Goal: Task Accomplishment & Management: Use online tool/utility

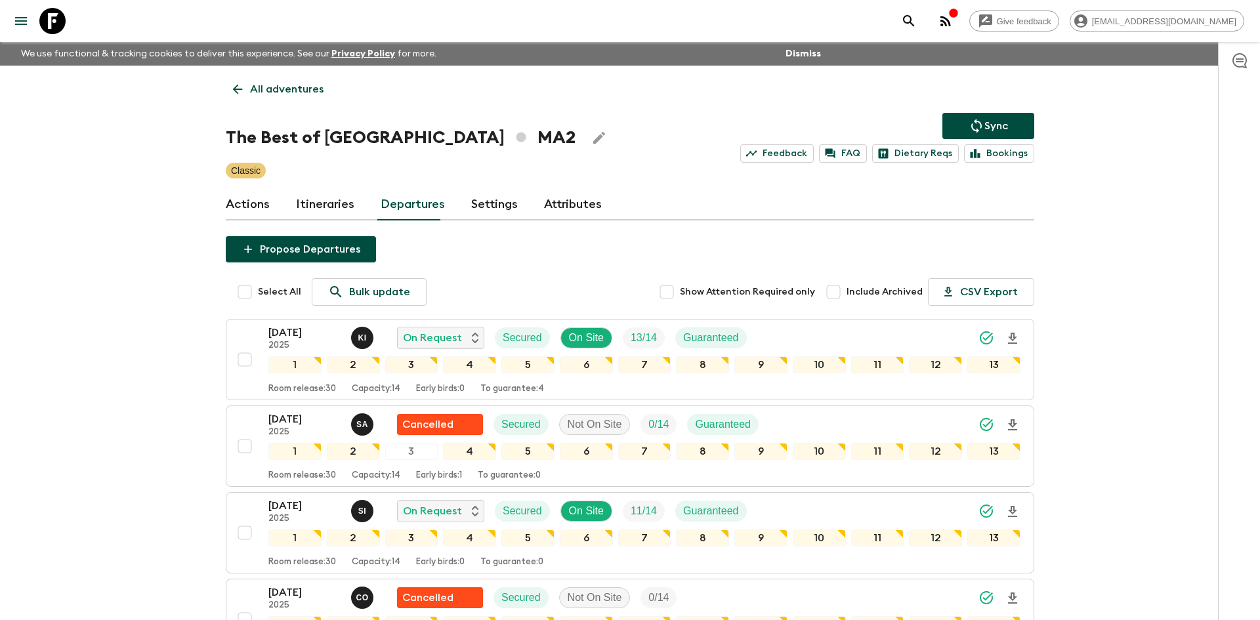
click at [269, 97] on p "All adventures" at bounding box center [287, 89] width 74 height 16
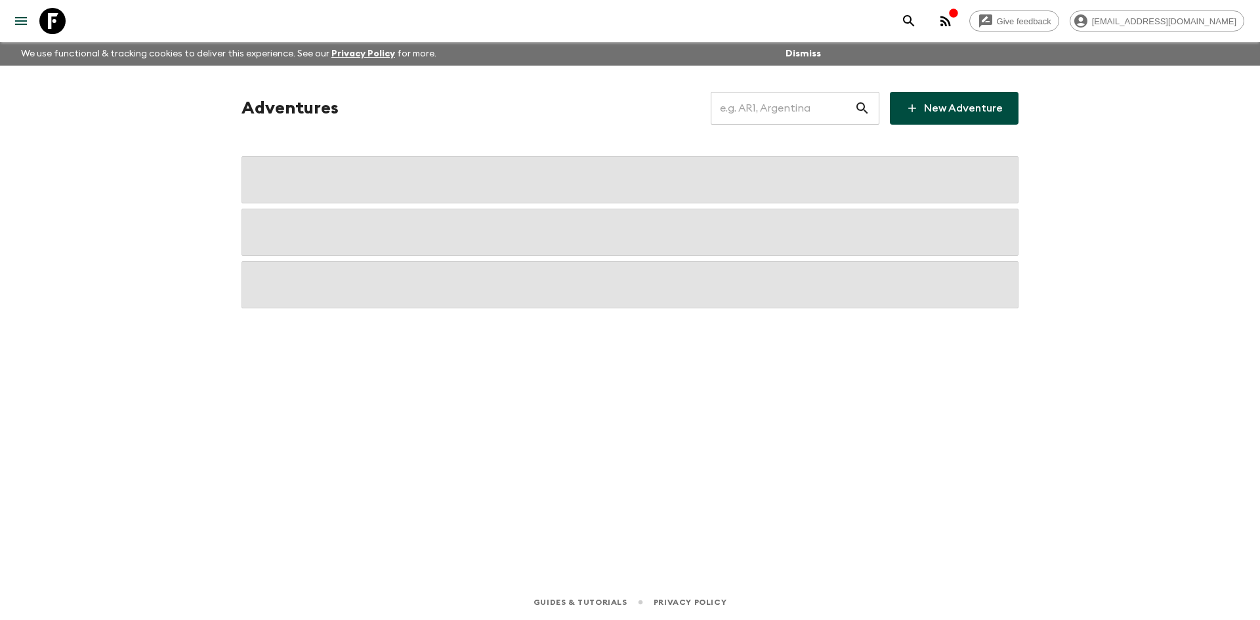
click at [755, 106] on input "text" at bounding box center [783, 108] width 144 height 37
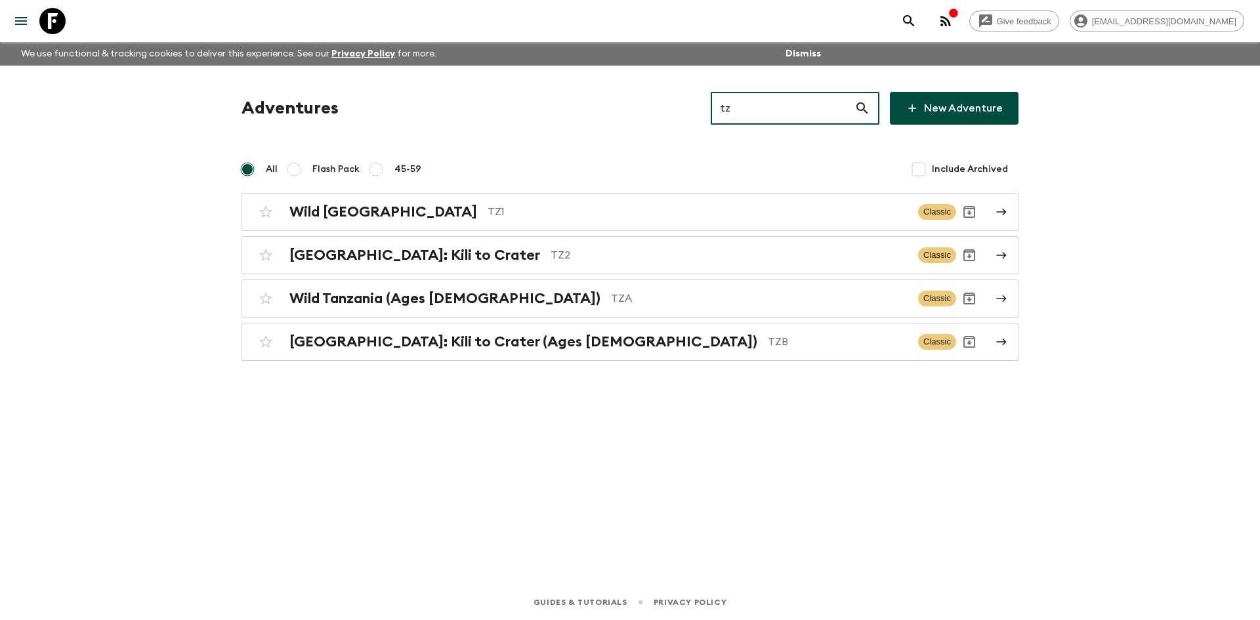
type input "tz1"
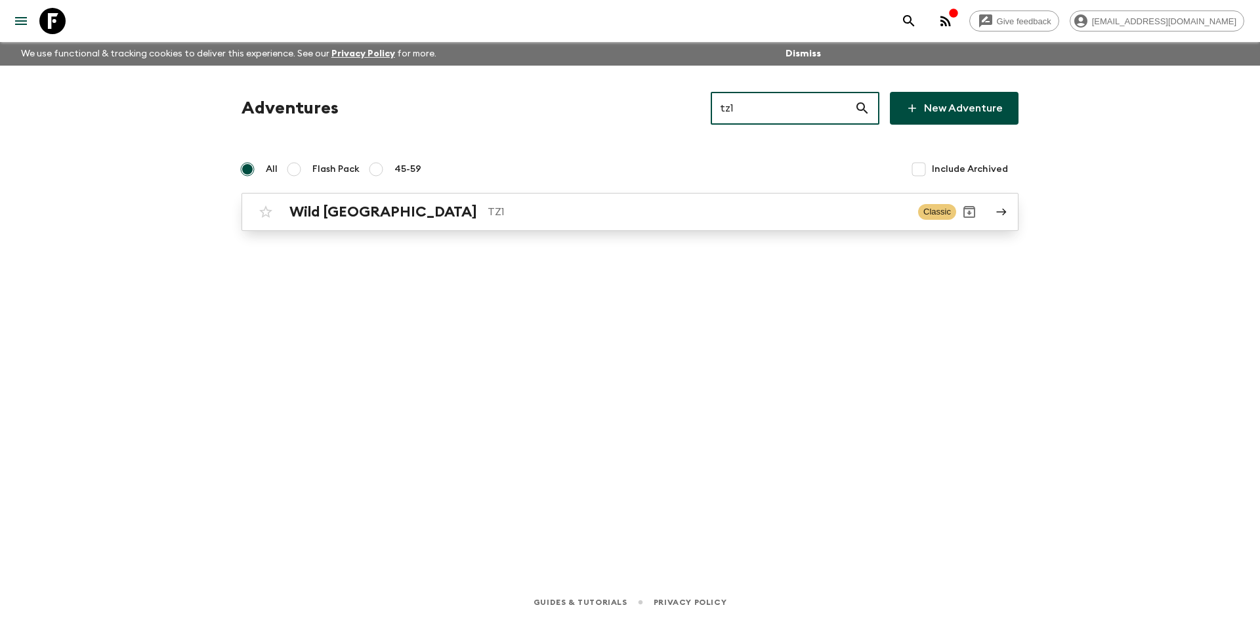
click at [424, 221] on div "Wild Tanzania TZ1 Classic" at bounding box center [605, 212] width 704 height 26
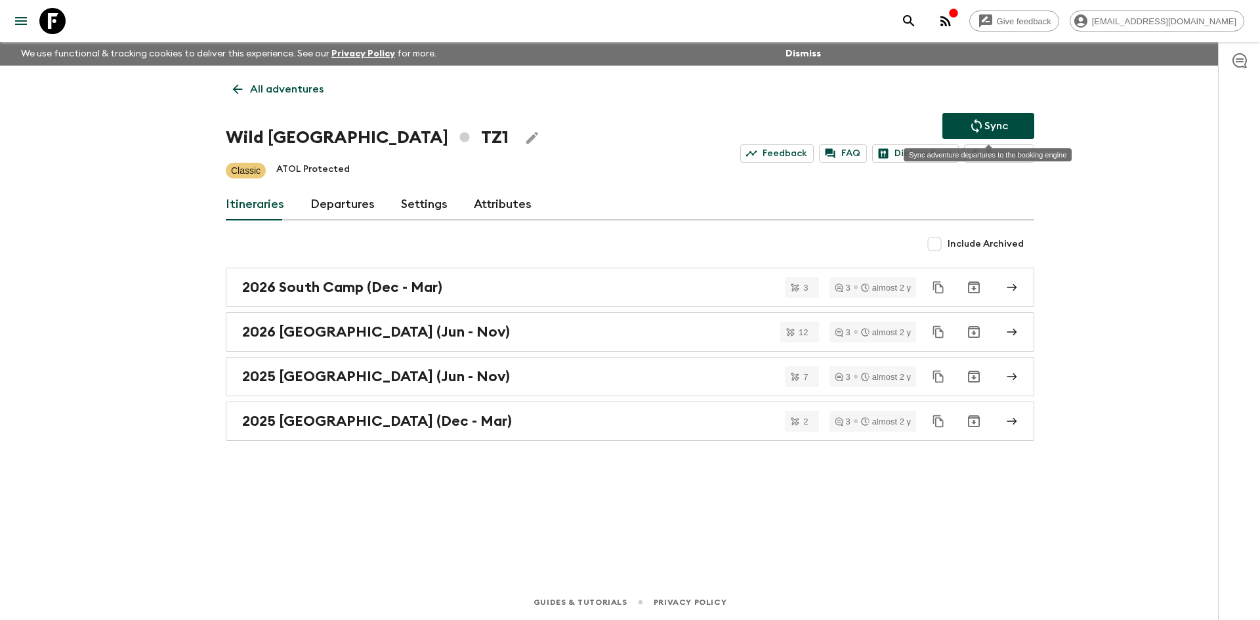
click at [974, 126] on icon "Sync adventure departures to the booking engine" at bounding box center [977, 126] width 16 height 16
click at [352, 196] on link "Departures" at bounding box center [343, 205] width 64 height 32
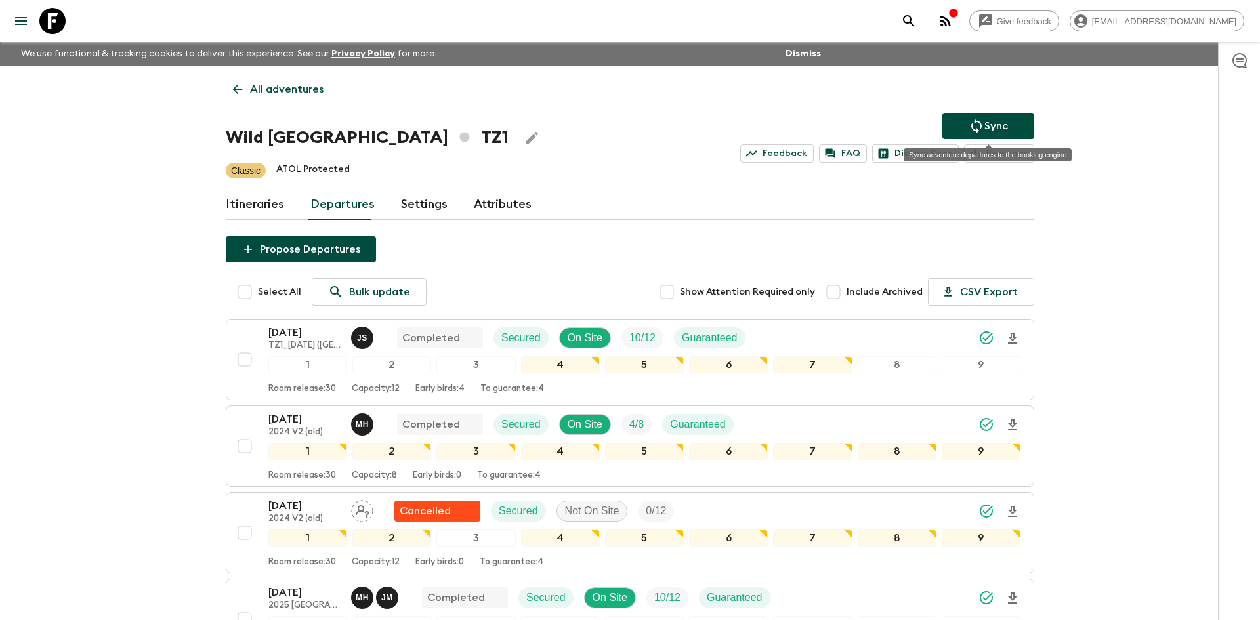
click at [987, 135] on button "Sync" at bounding box center [989, 126] width 92 height 26
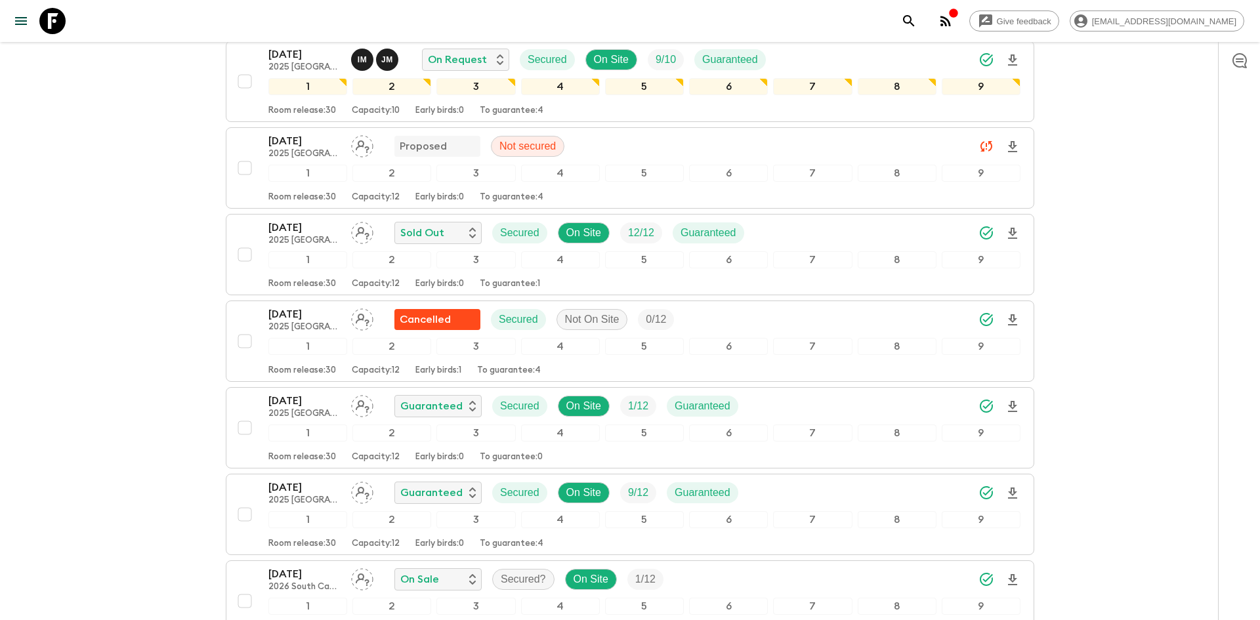
scroll to position [790, 0]
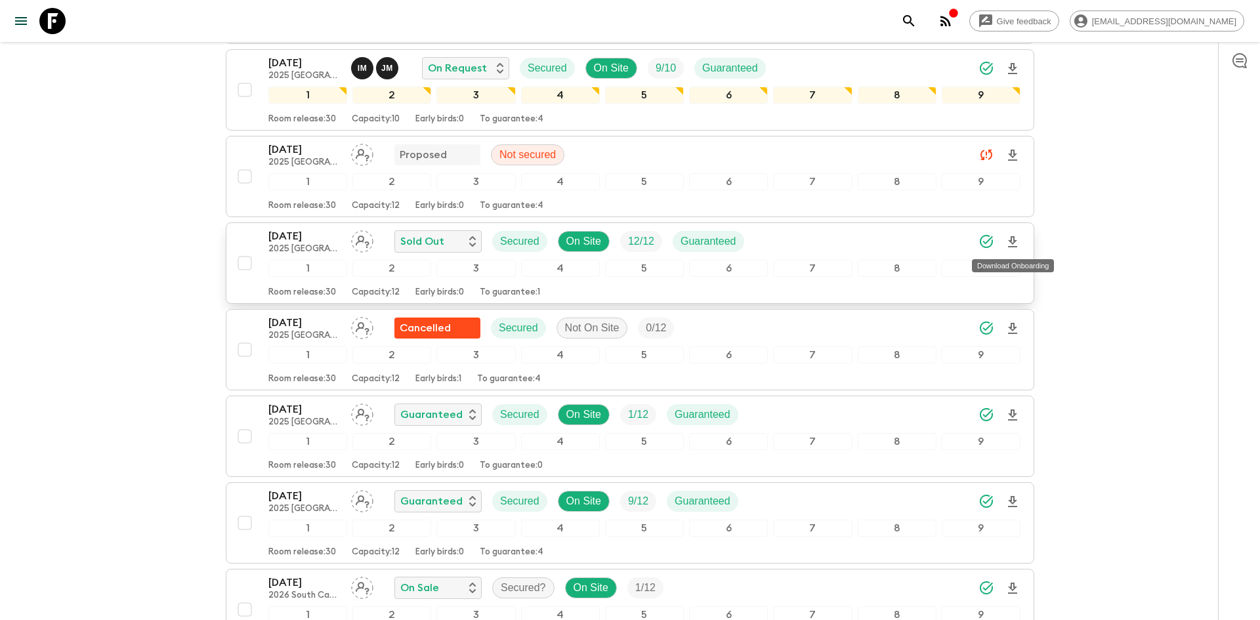
click at [1018, 240] on icon "Download Onboarding" at bounding box center [1013, 242] width 16 height 16
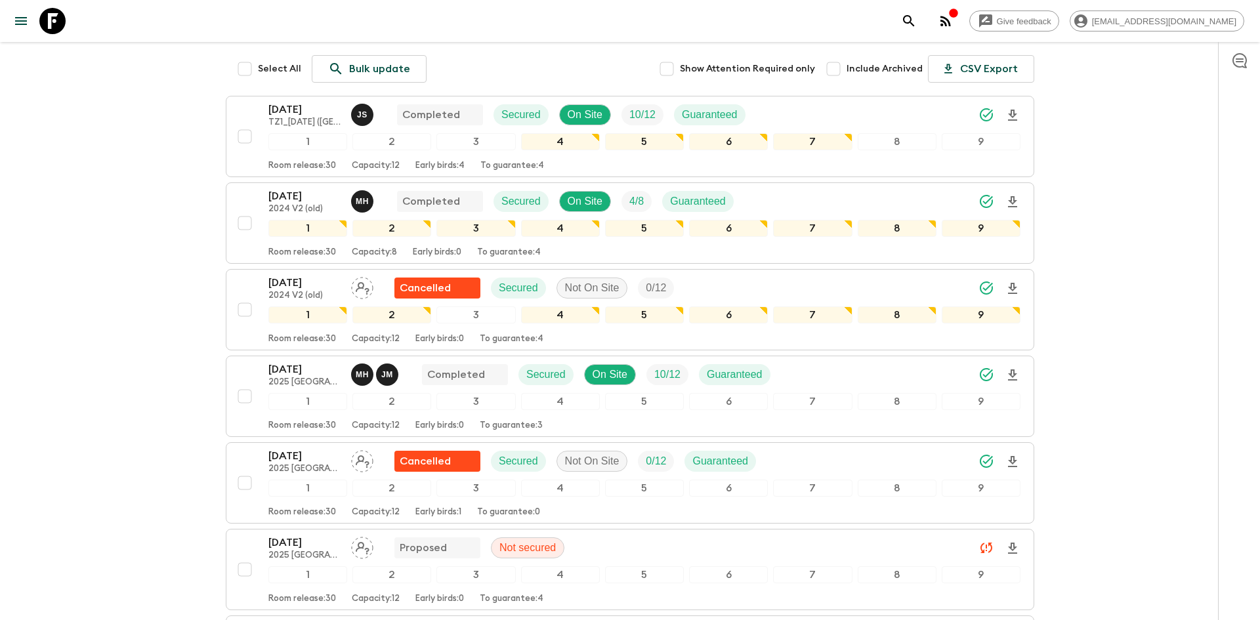
scroll to position [0, 0]
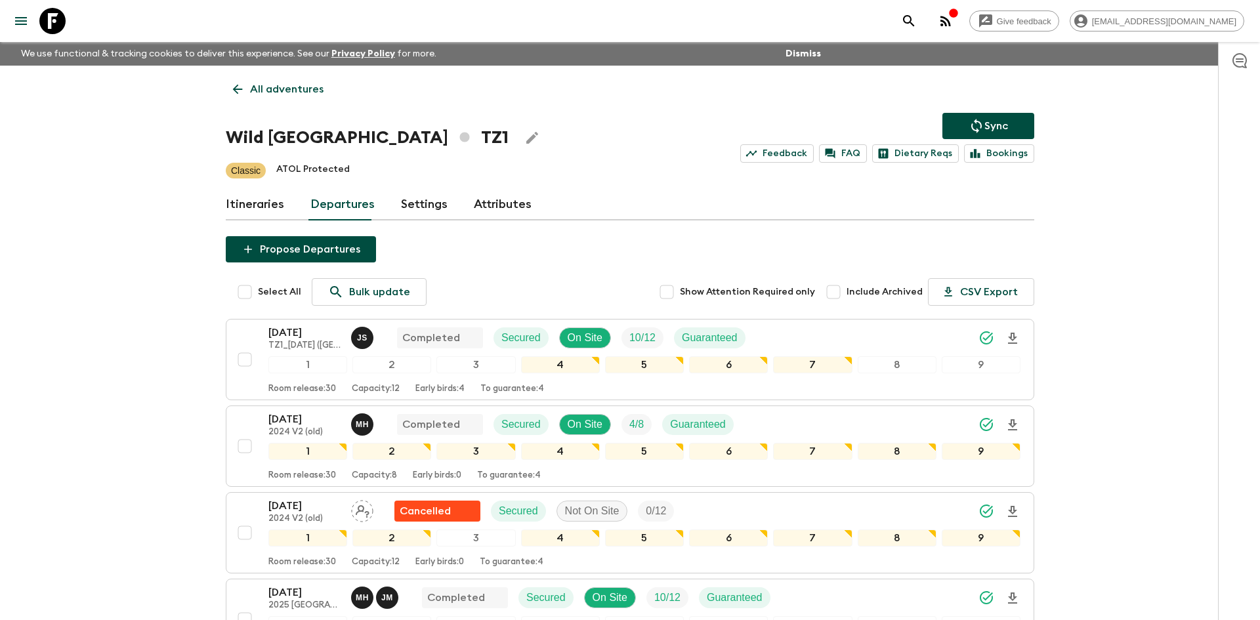
click at [281, 85] on p "All adventures" at bounding box center [287, 89] width 74 height 16
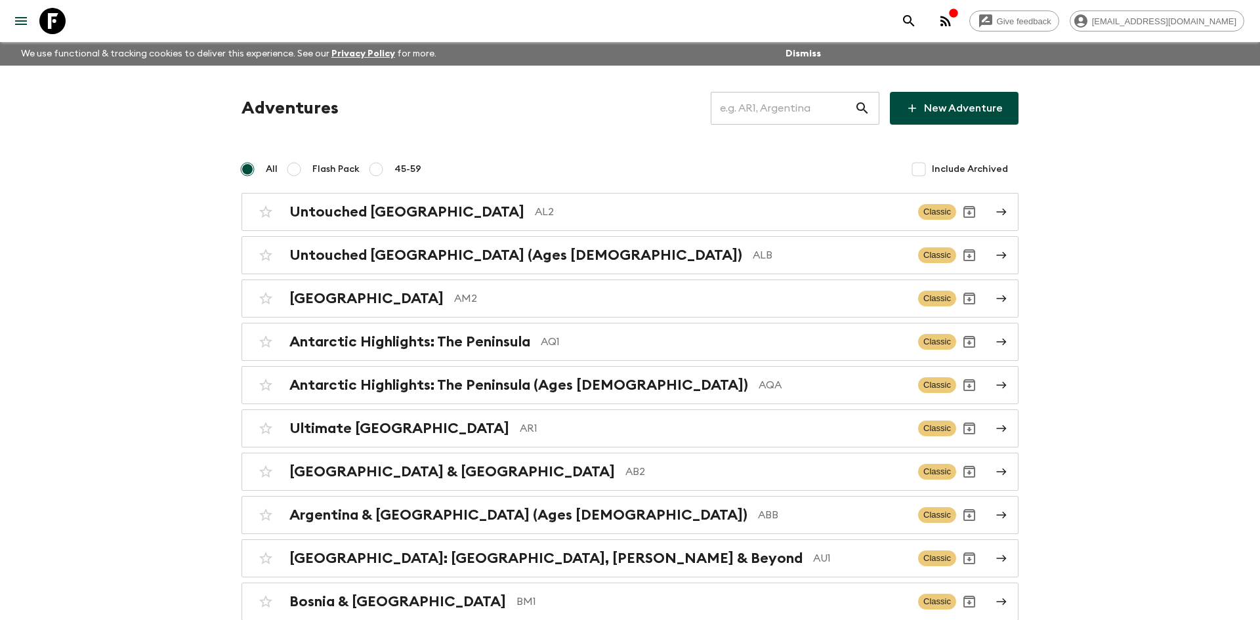
click at [754, 107] on input "text" at bounding box center [783, 108] width 144 height 37
type input "gea"
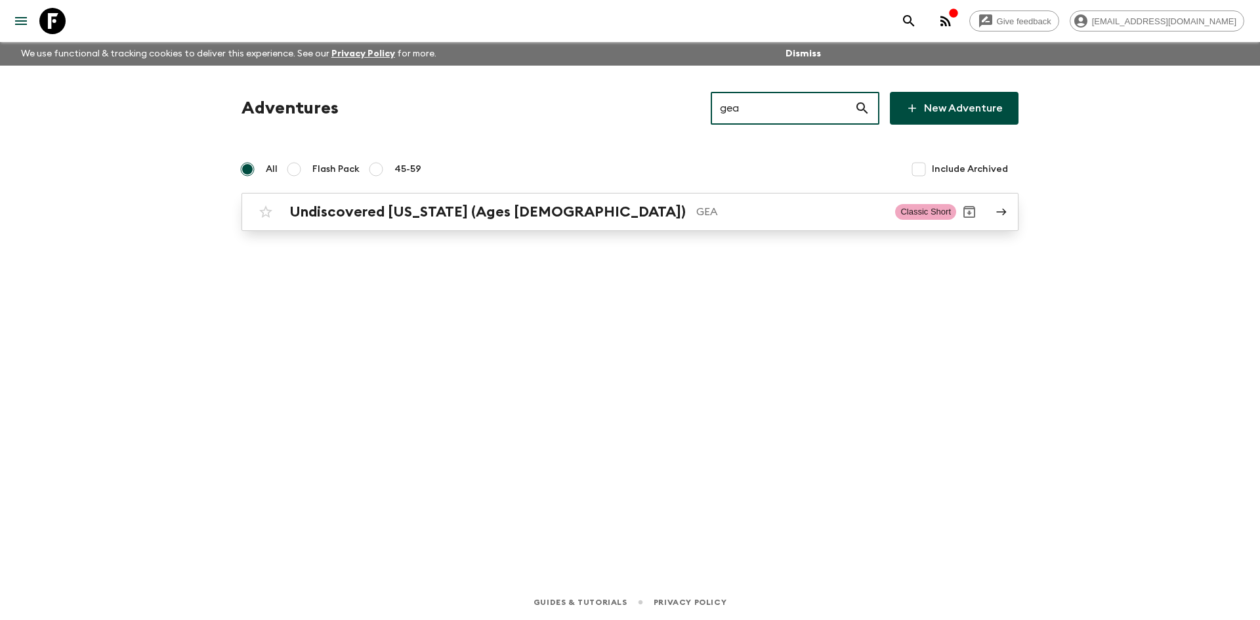
click at [402, 207] on h2 "Undiscovered [US_STATE] (Ages [DEMOGRAPHIC_DATA])" at bounding box center [488, 212] width 397 height 17
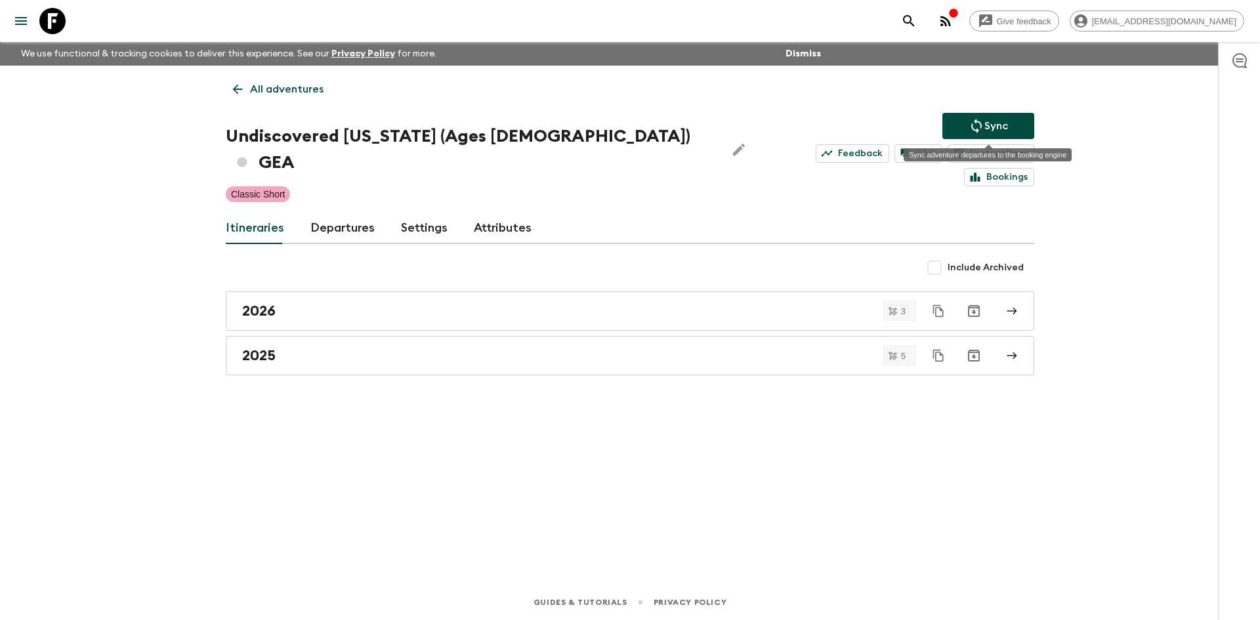
click at [952, 123] on button "Sync" at bounding box center [989, 126] width 92 height 26
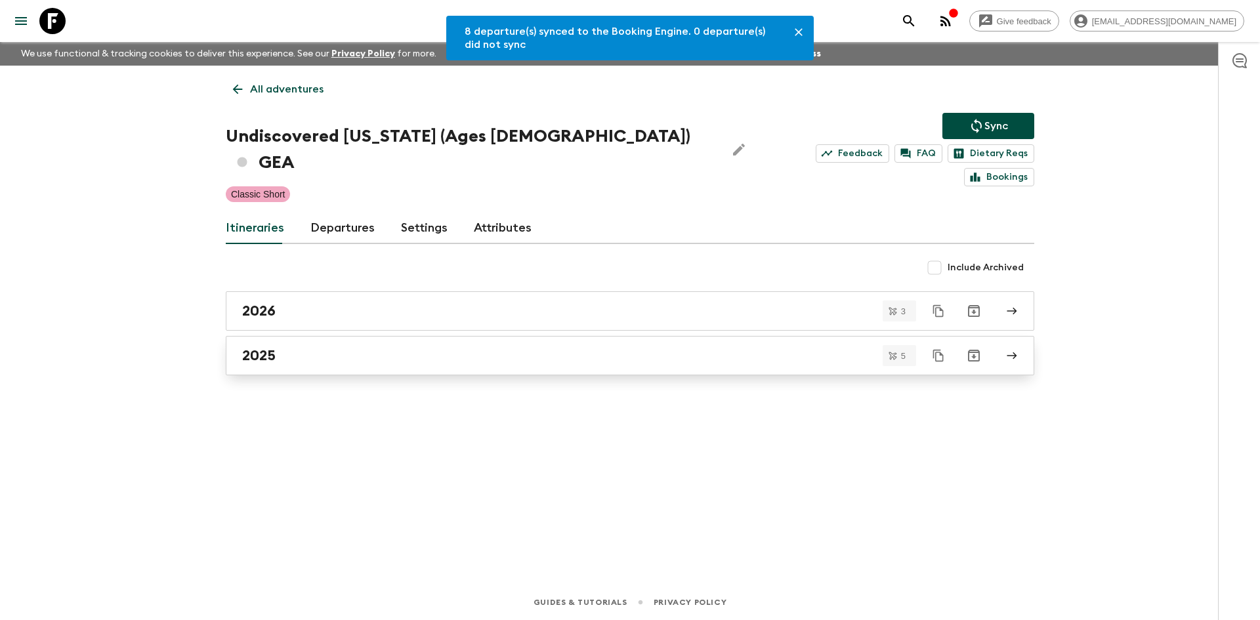
click at [312, 336] on link "2025" at bounding box center [630, 355] width 809 height 39
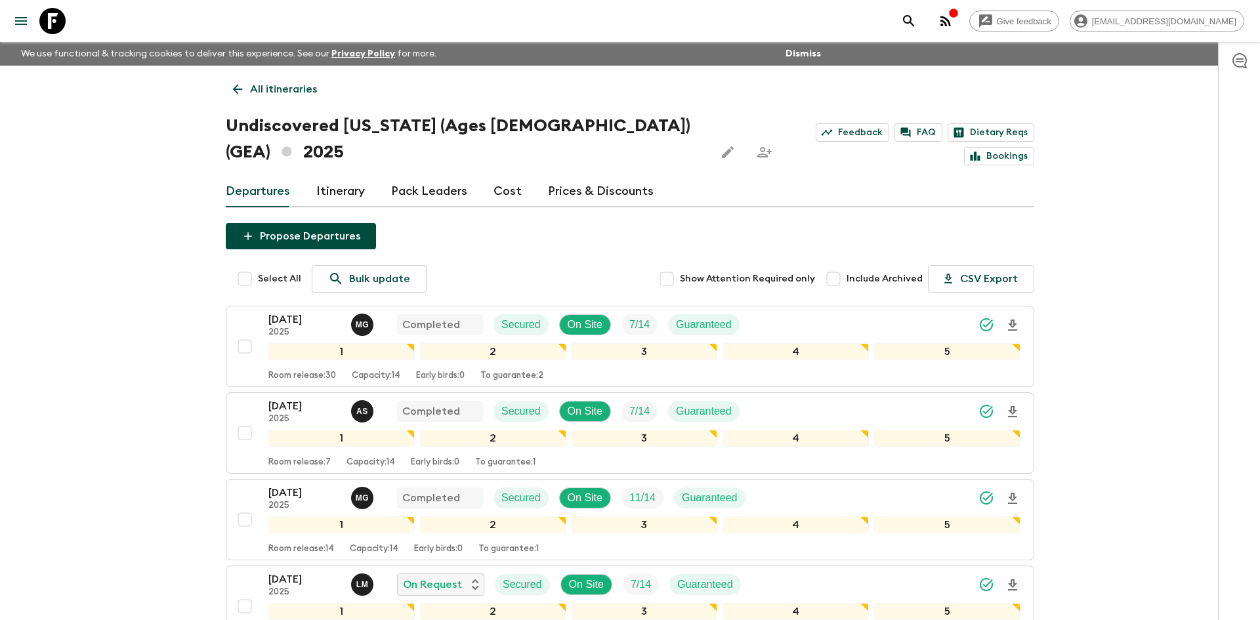
click at [309, 93] on p "All itineraries" at bounding box center [283, 89] width 67 height 16
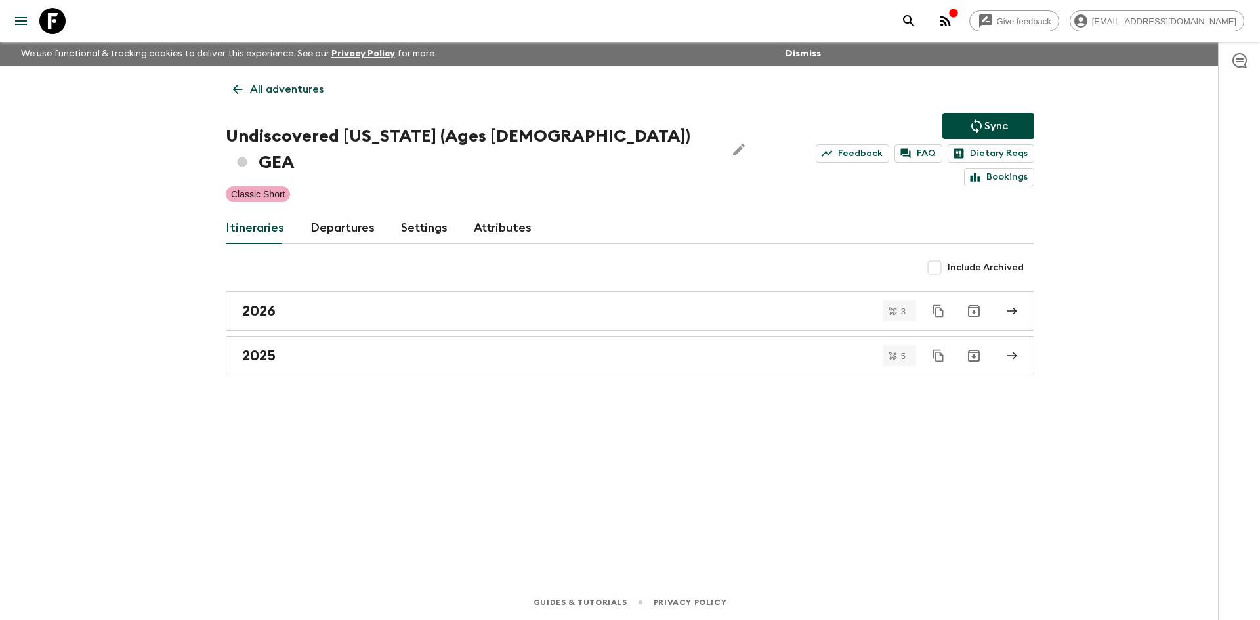
click at [309, 93] on p "All adventures" at bounding box center [287, 89] width 74 height 16
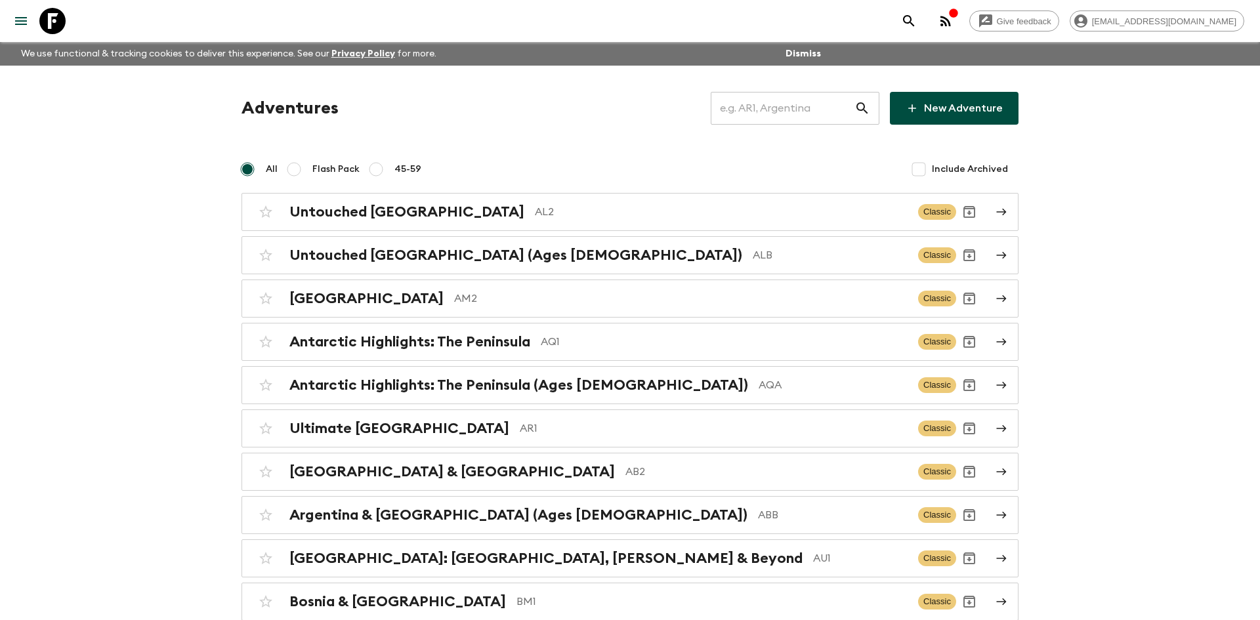
click at [759, 109] on input "text" at bounding box center [783, 108] width 144 height 37
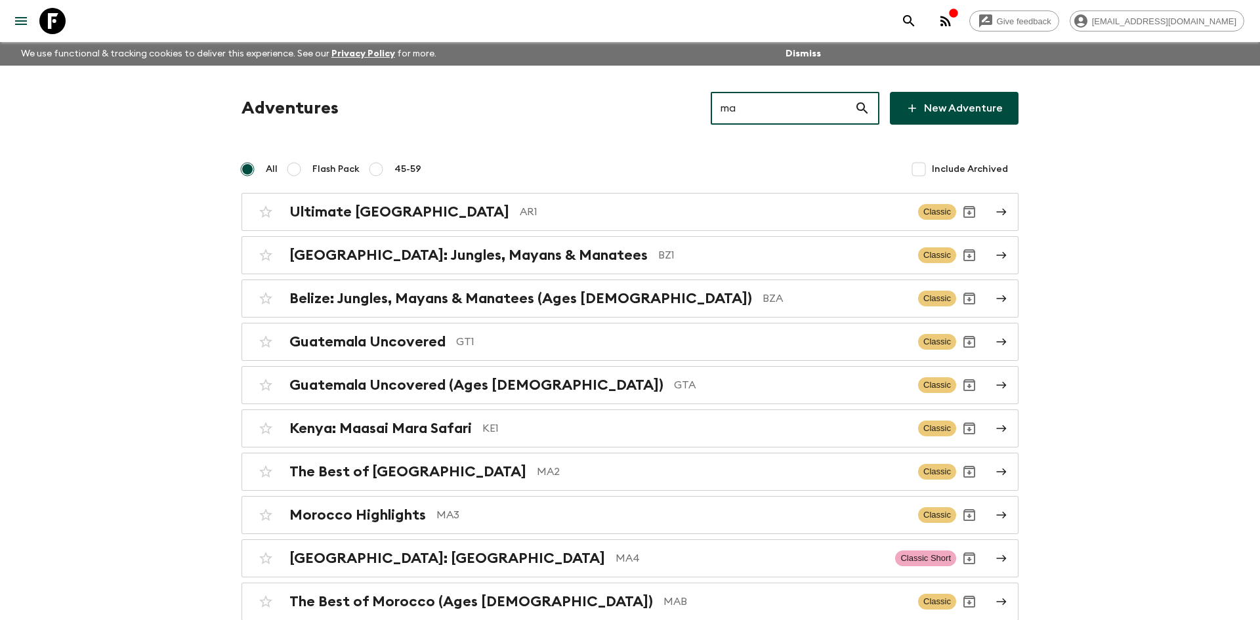
type input "ma2"
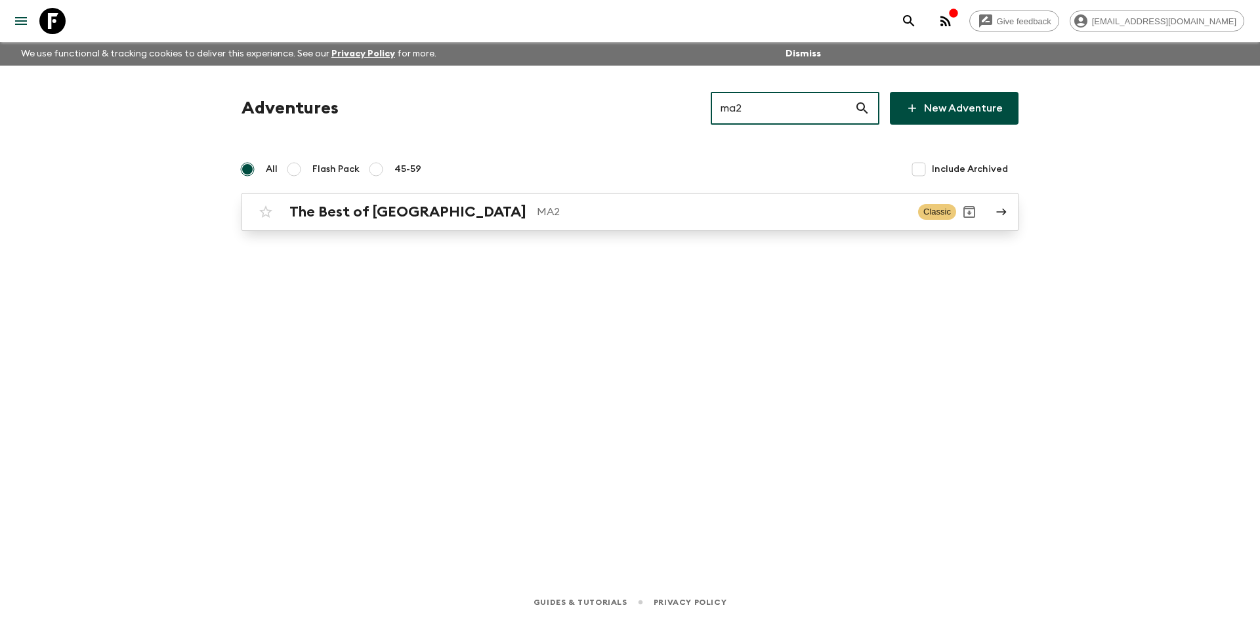
click at [497, 200] on div "The Best of Morocco MA2 Classic" at bounding box center [605, 212] width 704 height 26
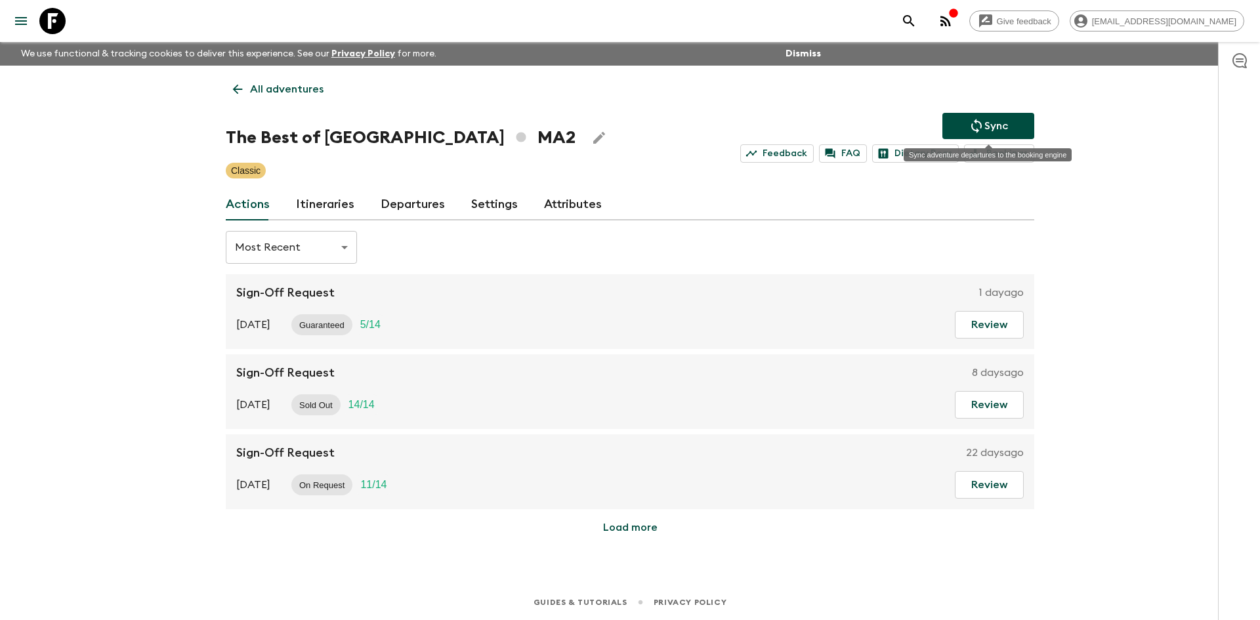
click at [975, 120] on icon "Sync adventure departures to the booking engine" at bounding box center [977, 126] width 11 height 14
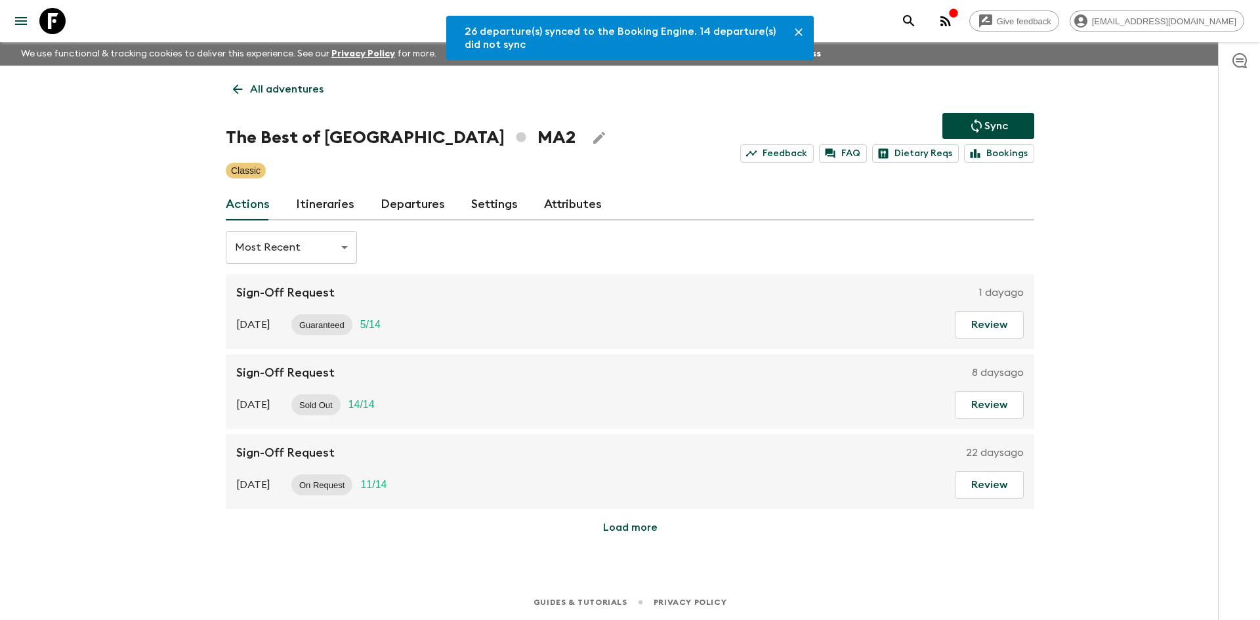
click at [400, 208] on link "Departures" at bounding box center [413, 205] width 64 height 32
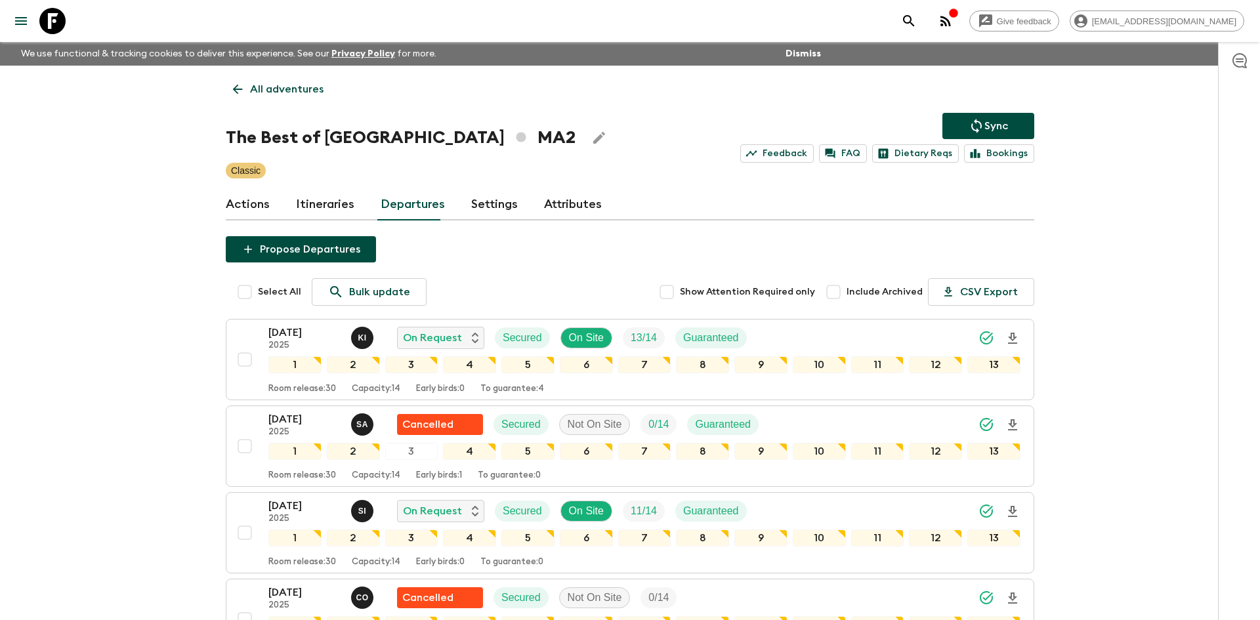
click at [303, 86] on p "All adventures" at bounding box center [287, 89] width 74 height 16
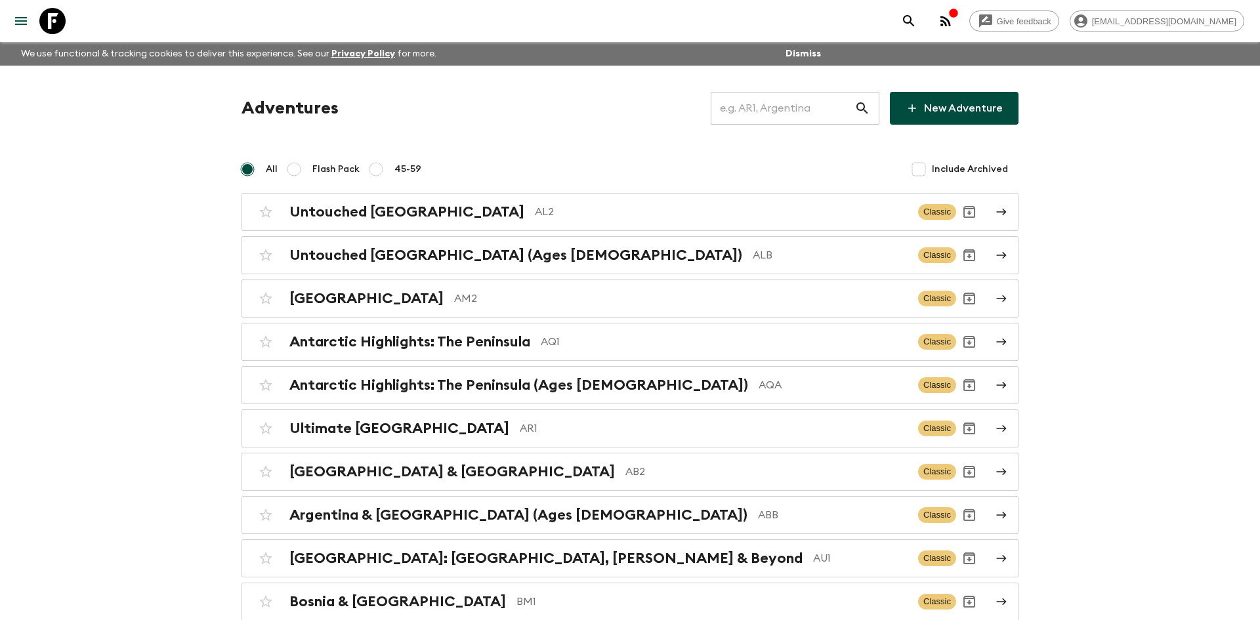
click at [741, 118] on input "text" at bounding box center [783, 108] width 144 height 37
type input "co1"
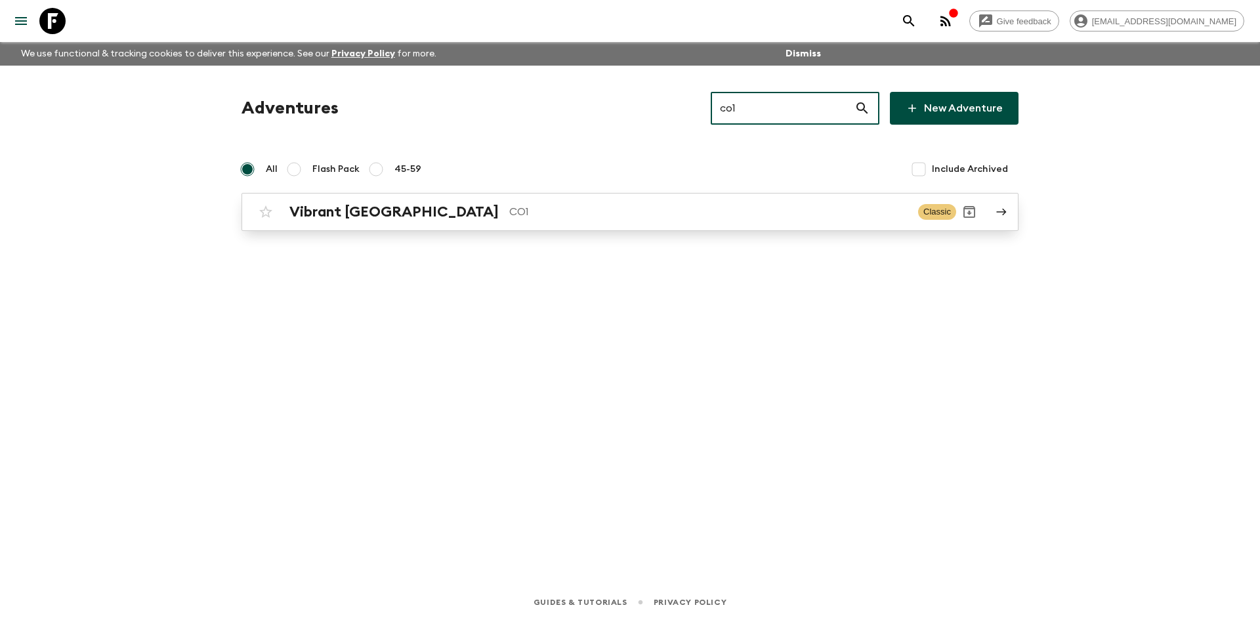
click at [509, 207] on p "CO1" at bounding box center [708, 212] width 398 height 16
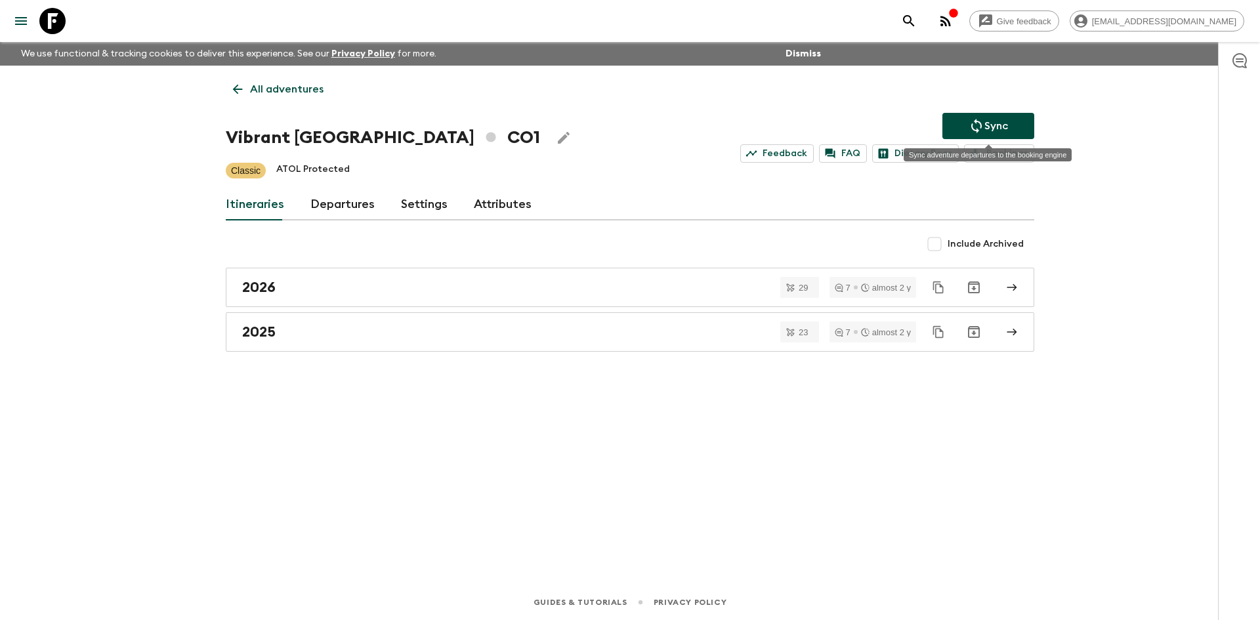
click at [977, 127] on icon "Sync adventure departures to the booking engine" at bounding box center [977, 126] width 16 height 16
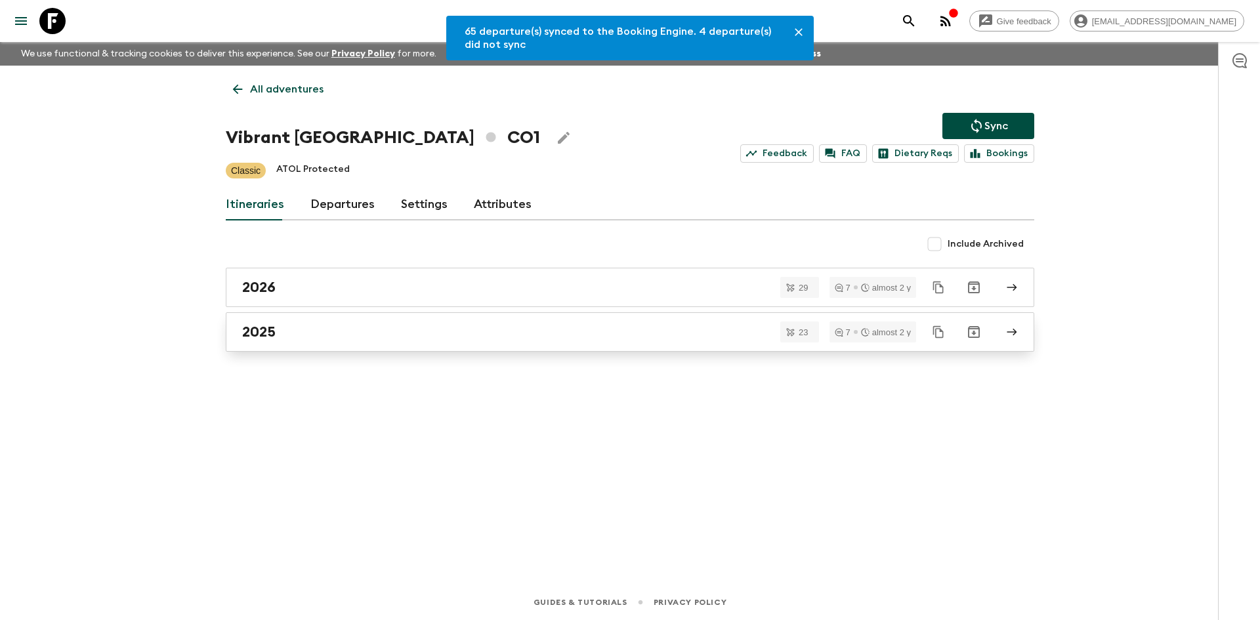
click at [293, 344] on link "2025" at bounding box center [630, 331] width 809 height 39
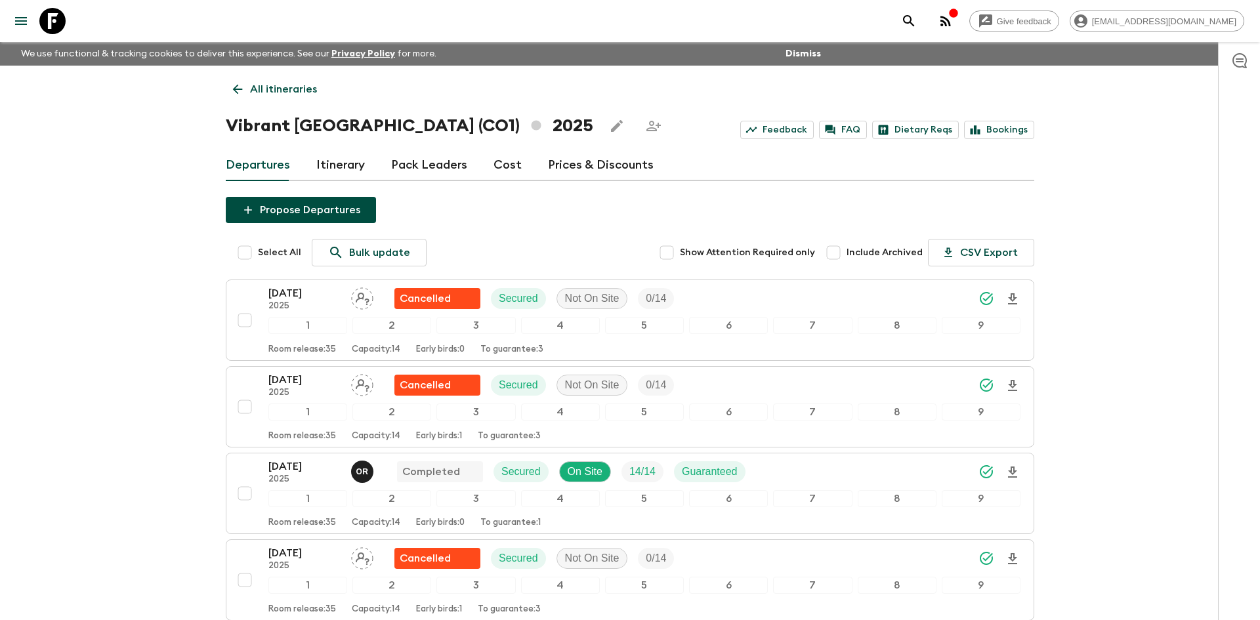
click at [272, 94] on p "All itineraries" at bounding box center [283, 89] width 67 height 16
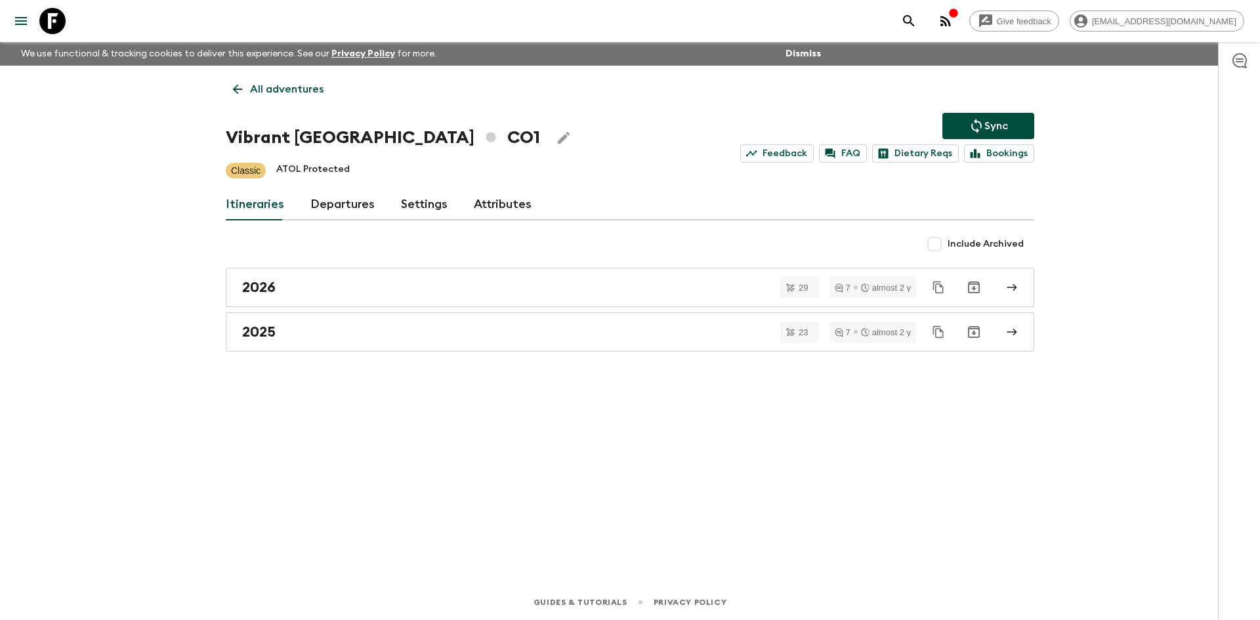
click at [272, 94] on p "All adventures" at bounding box center [287, 89] width 74 height 16
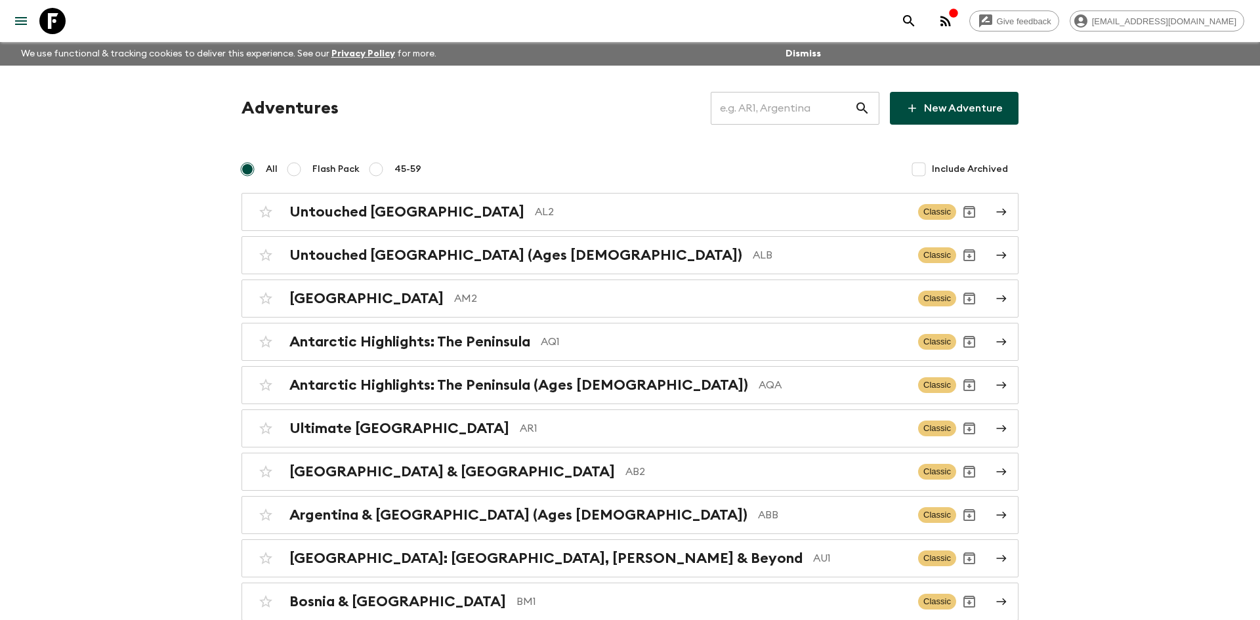
click at [733, 112] on input "text" at bounding box center [783, 108] width 144 height 37
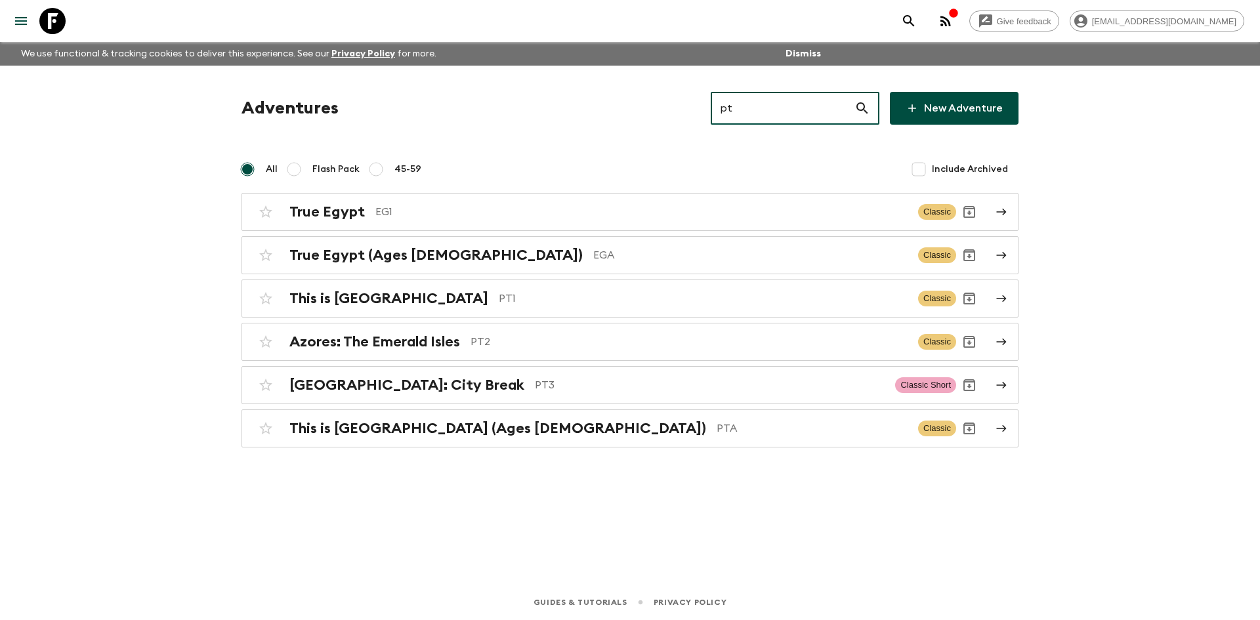
type input "pt2"
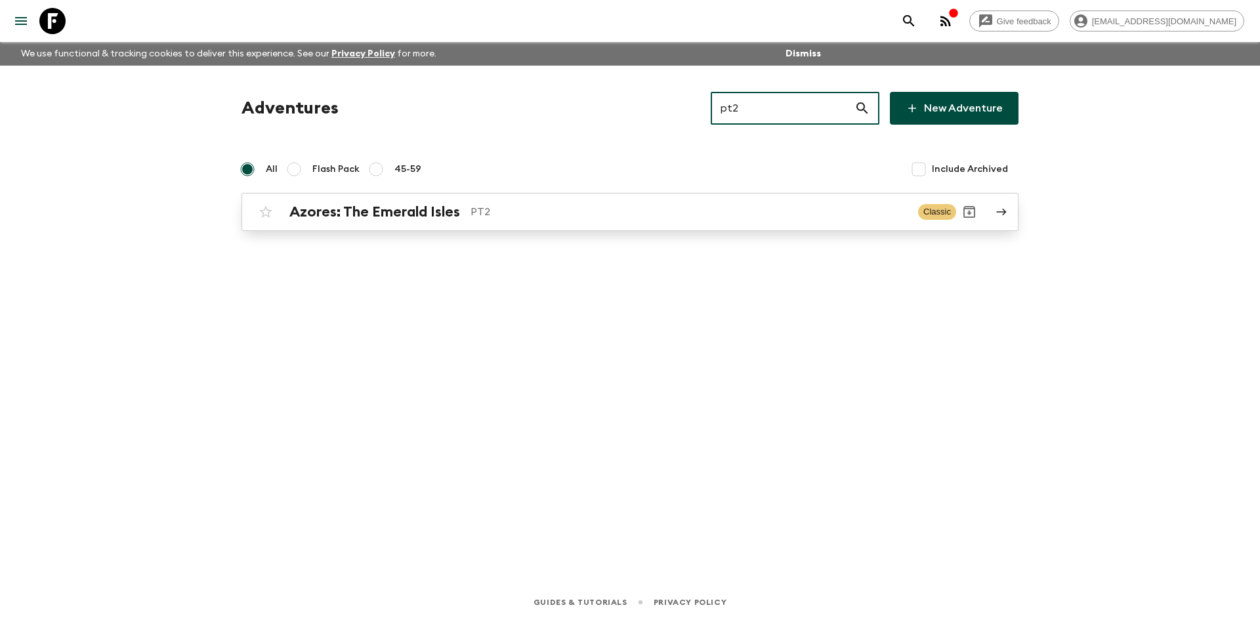
click at [502, 221] on div "Azores: The Emerald Isles PT2 Classic" at bounding box center [605, 212] width 704 height 26
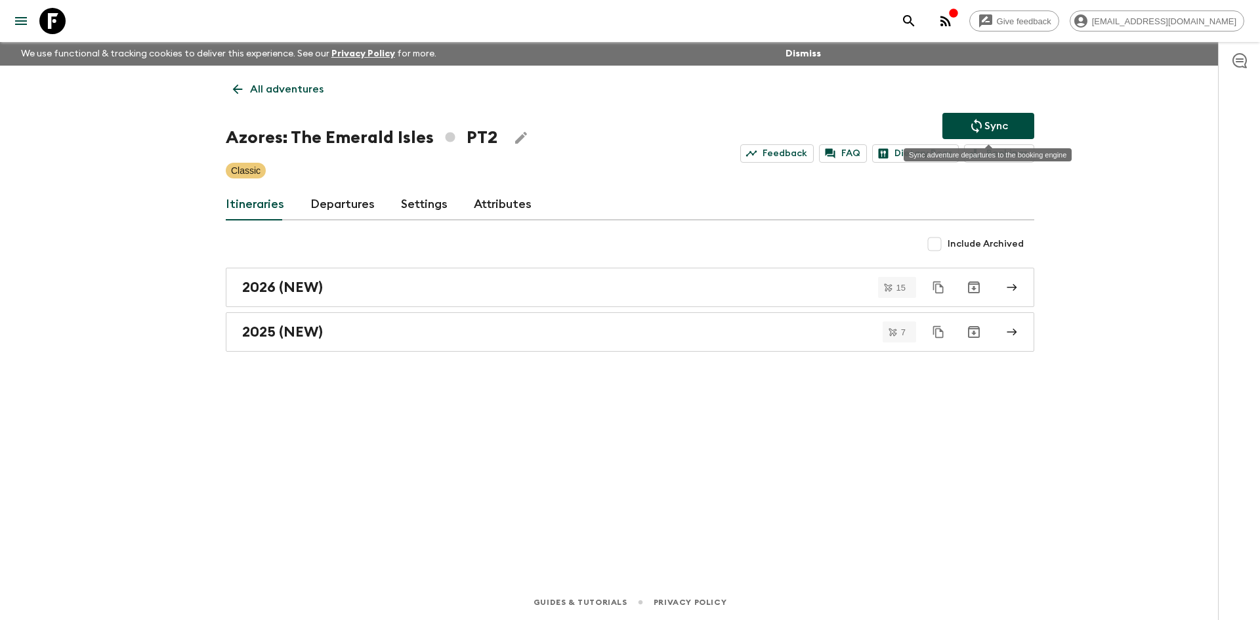
click at [978, 128] on icon "Sync adventure departures to the booking engine" at bounding box center [977, 126] width 16 height 16
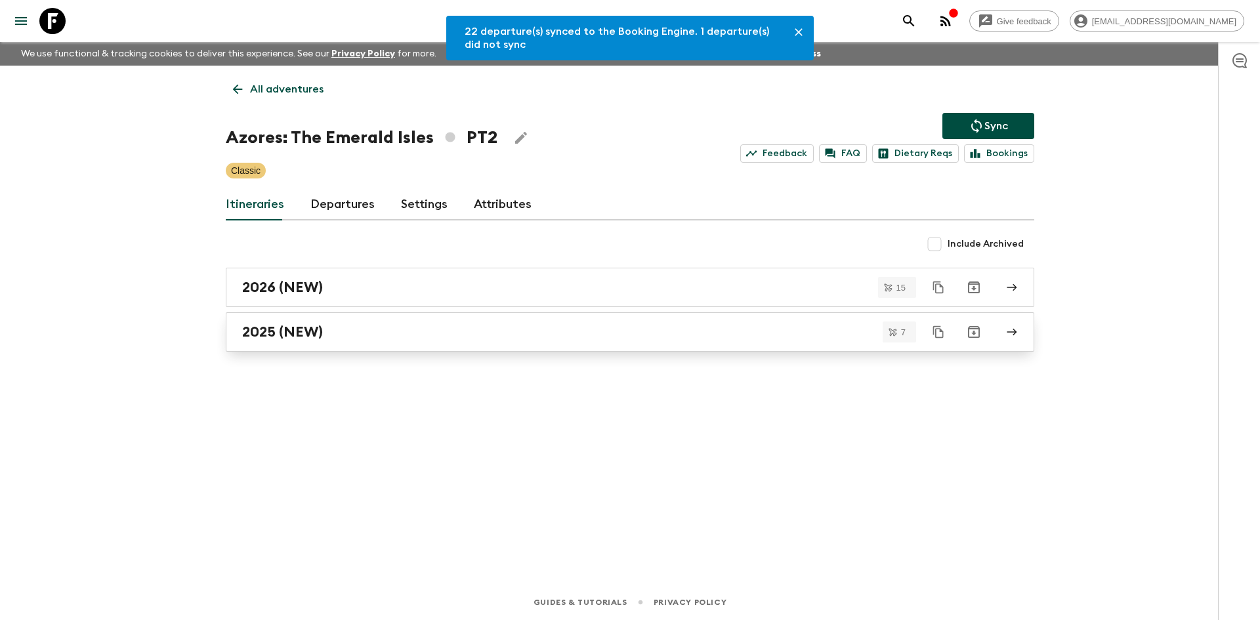
click at [314, 337] on h2 "2025 (NEW)" at bounding box center [282, 332] width 81 height 17
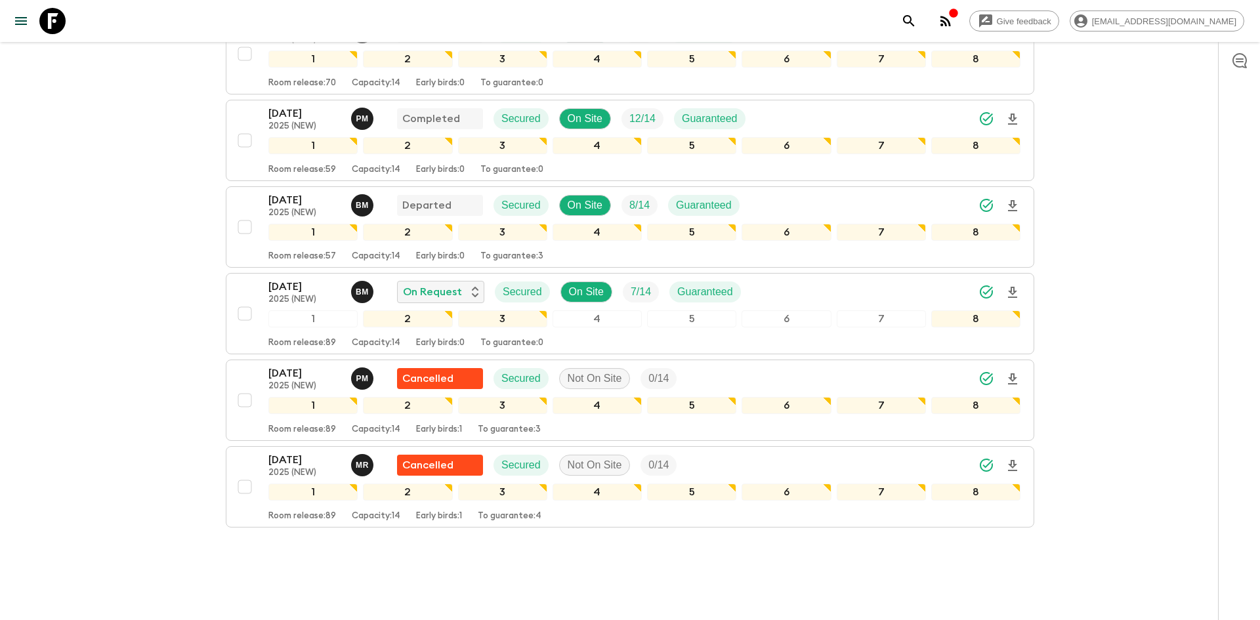
scroll to position [380, 0]
